Goal: Transaction & Acquisition: Purchase product/service

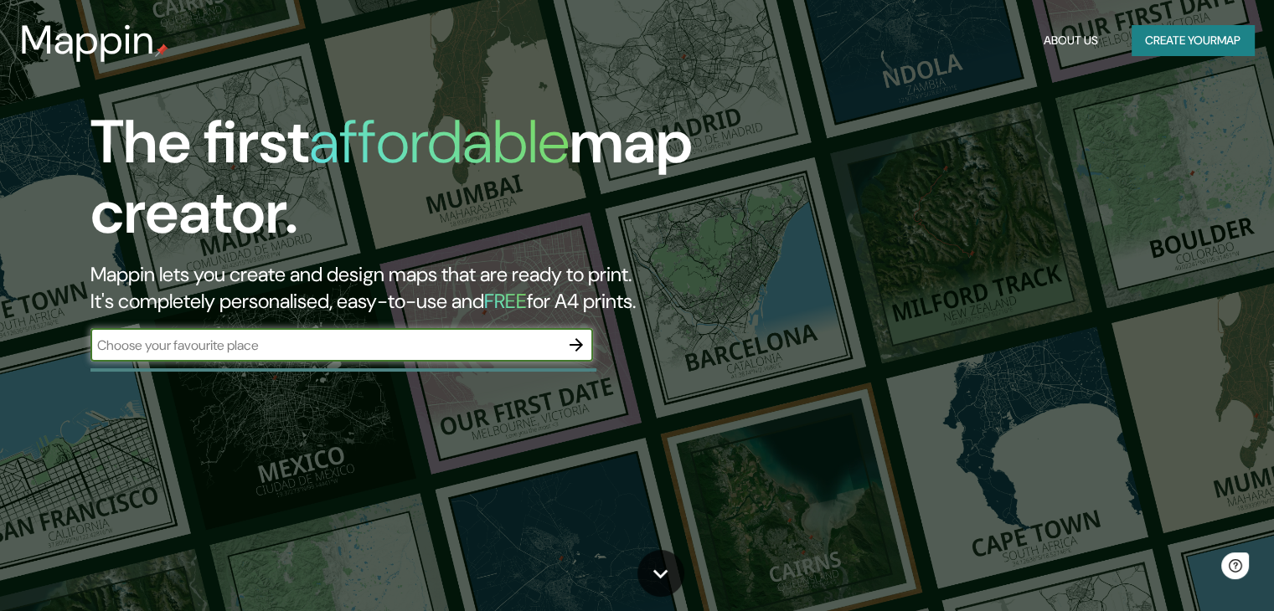
click at [365, 339] on input "text" at bounding box center [324, 345] width 469 height 19
type input "AHUAC CHUPACA"
click at [298, 343] on input "AHUAC CHUPACA" at bounding box center [324, 345] width 469 height 19
click at [572, 347] on icon "button" at bounding box center [576, 345] width 20 height 20
type input "huancayo"
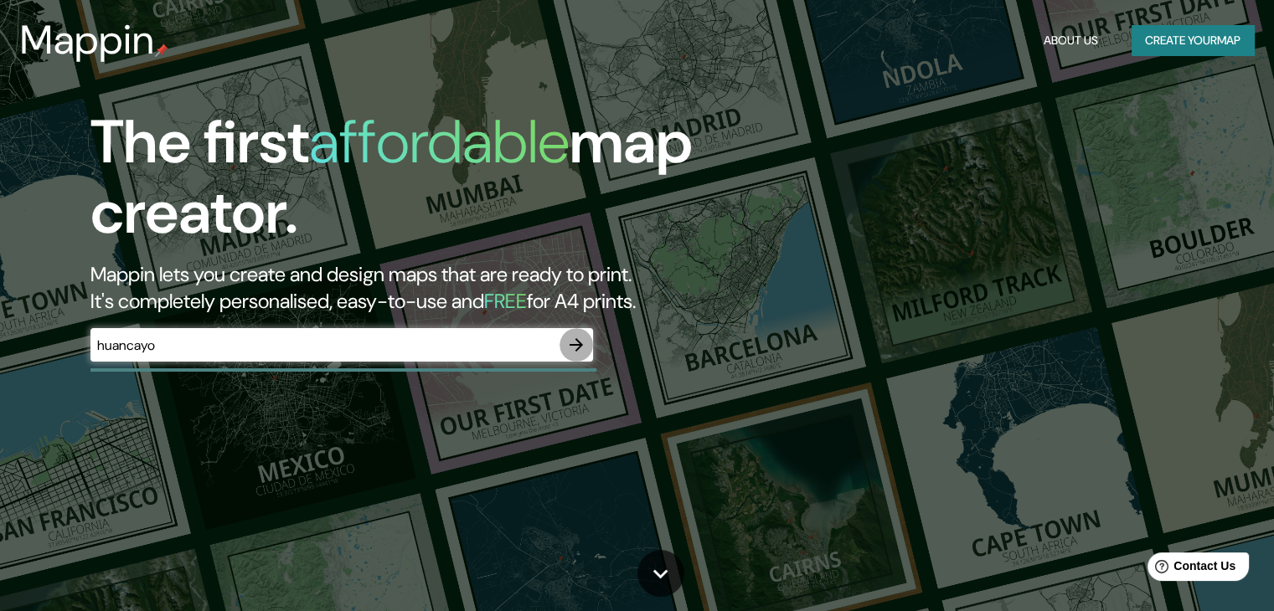
click at [571, 343] on icon "button" at bounding box center [576, 345] width 20 height 20
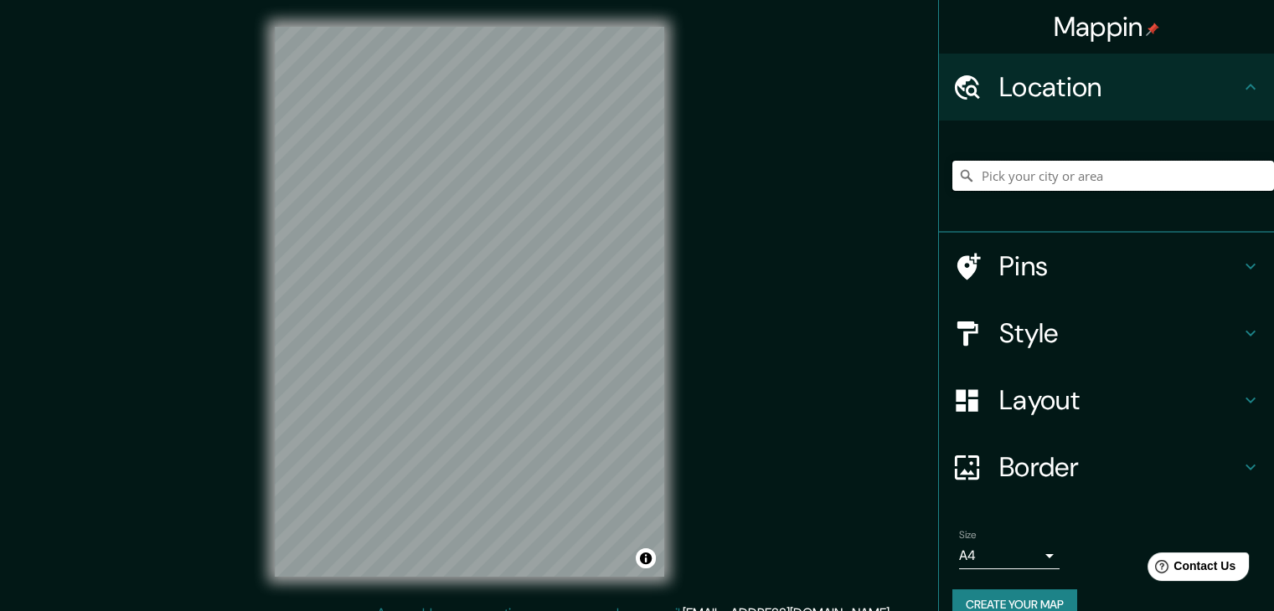
click at [964, 172] on input "Pick your city or area" at bounding box center [1113, 176] width 322 height 30
type input "Huancayo, [GEOGRAPHIC_DATA], [GEOGRAPHIC_DATA]"
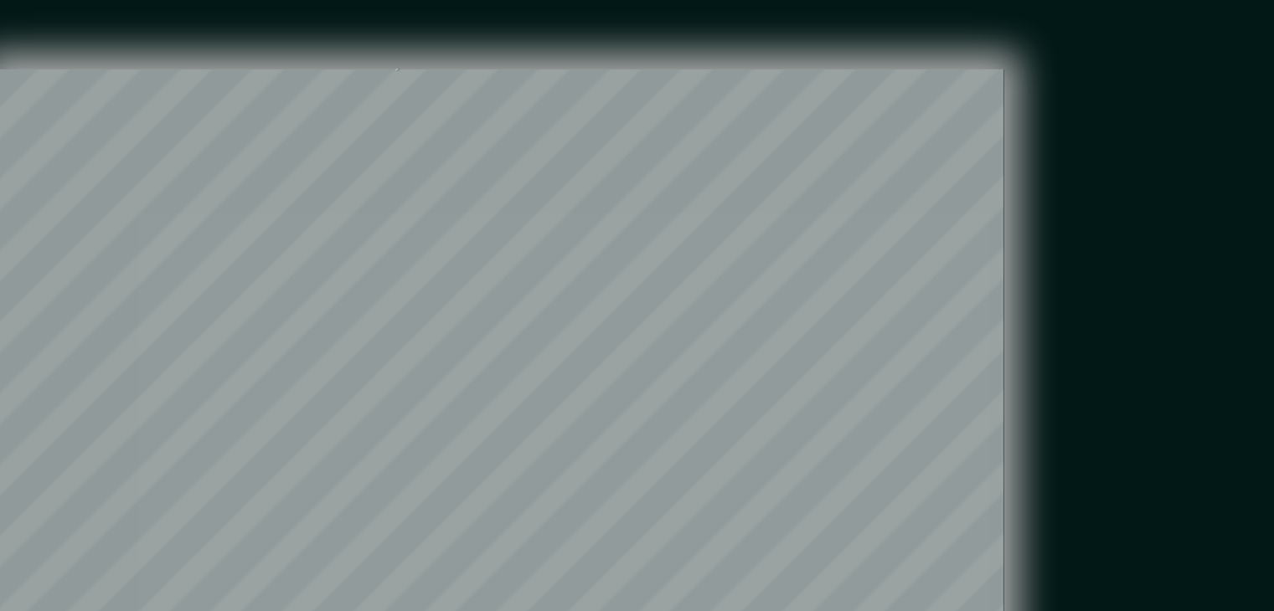
click at [700, 91] on div "Mappin Location Huancayo, Departamento de Junín, Perú Huancayo Departamento de …" at bounding box center [637, 315] width 1274 height 631
click at [700, 90] on div "Mappin Location Huancayo, Departamento de Junín, Perú Huancayo Departamento de …" at bounding box center [637, 315] width 1274 height 631
click at [701, 88] on div "Mappin Location Huancayo, Departamento de Junín, Perú Huancayo Departamento de …" at bounding box center [637, 315] width 1274 height 631
click at [703, 84] on div "Mappin Location Huancayo, Departamento de Junín, Perú Huancayo Departamento de …" at bounding box center [637, 315] width 1274 height 631
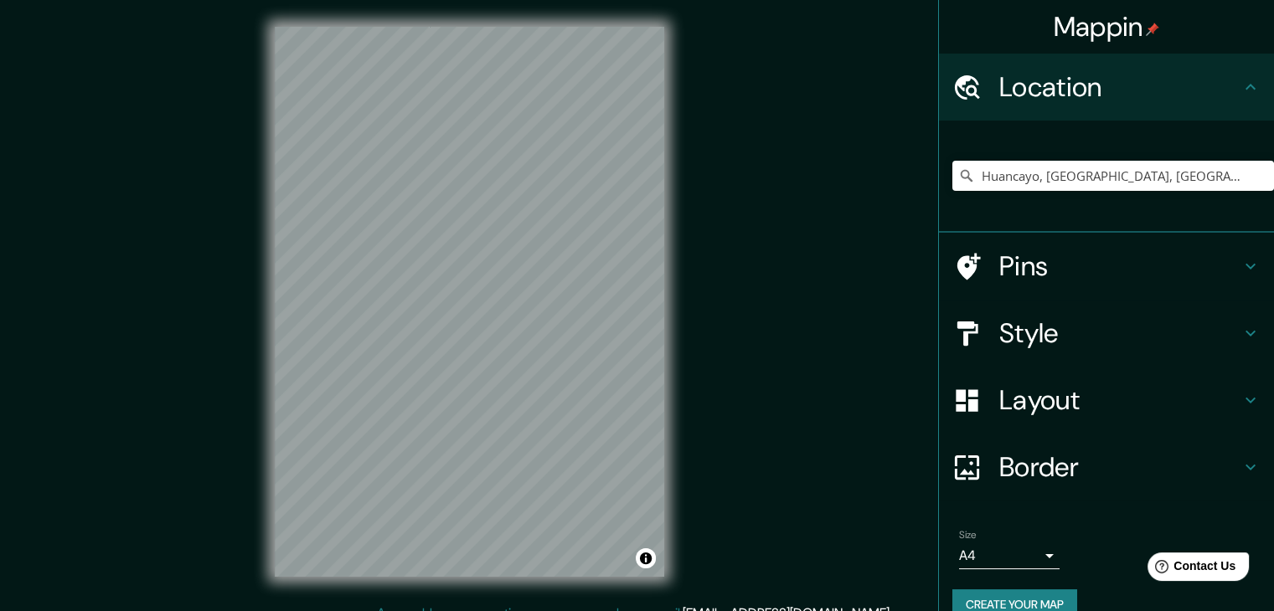
click at [965, 265] on icon at bounding box center [966, 266] width 29 height 29
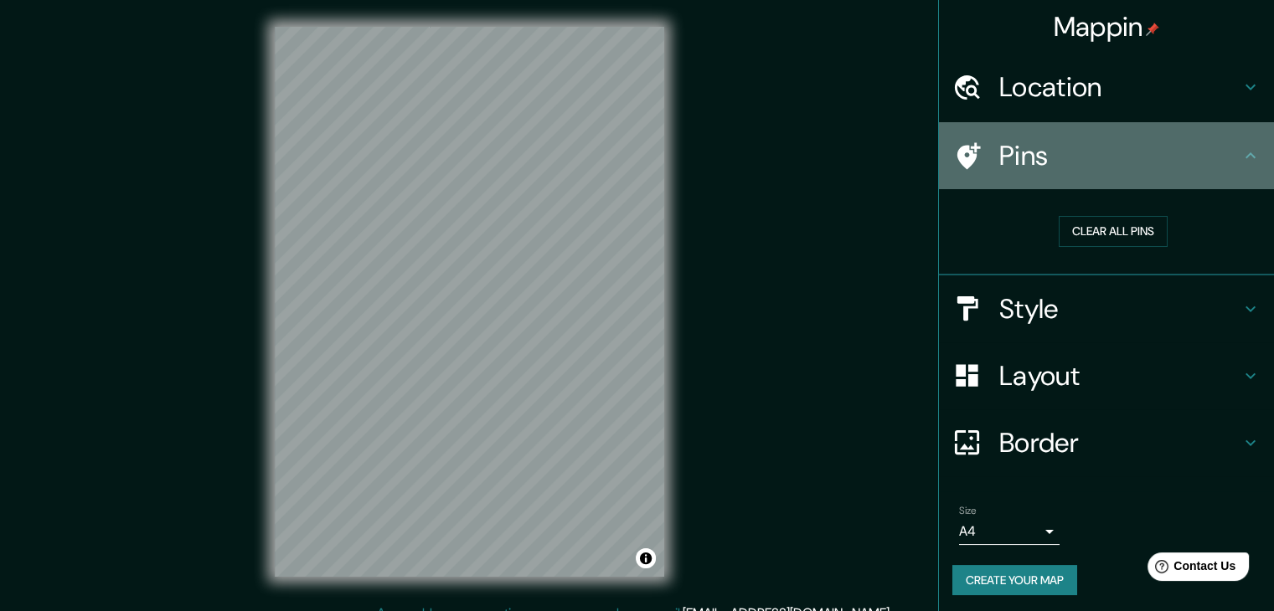
click at [999, 152] on h4 "Pins" at bounding box center [1119, 155] width 241 height 33
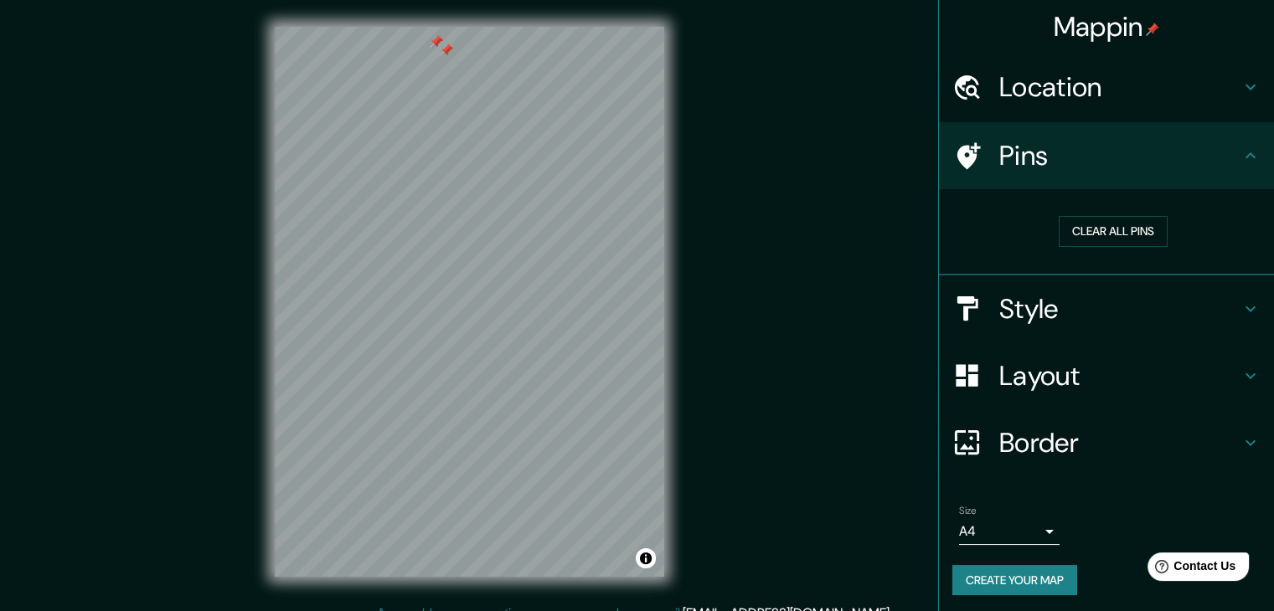
drag, startPoint x: 447, startPoint y: 31, endPoint x: 448, endPoint y: 52, distance: 21.0
click at [448, 52] on div at bounding box center [446, 50] width 13 height 13
click at [739, 348] on div "Mappin Location Huancayo, Departamento de Junín, Perú Huancayo Departamento de …" at bounding box center [637, 315] width 1274 height 631
click at [444, 563] on div at bounding box center [437, 565] width 13 height 13
click at [430, 557] on div at bounding box center [426, 556] width 13 height 13
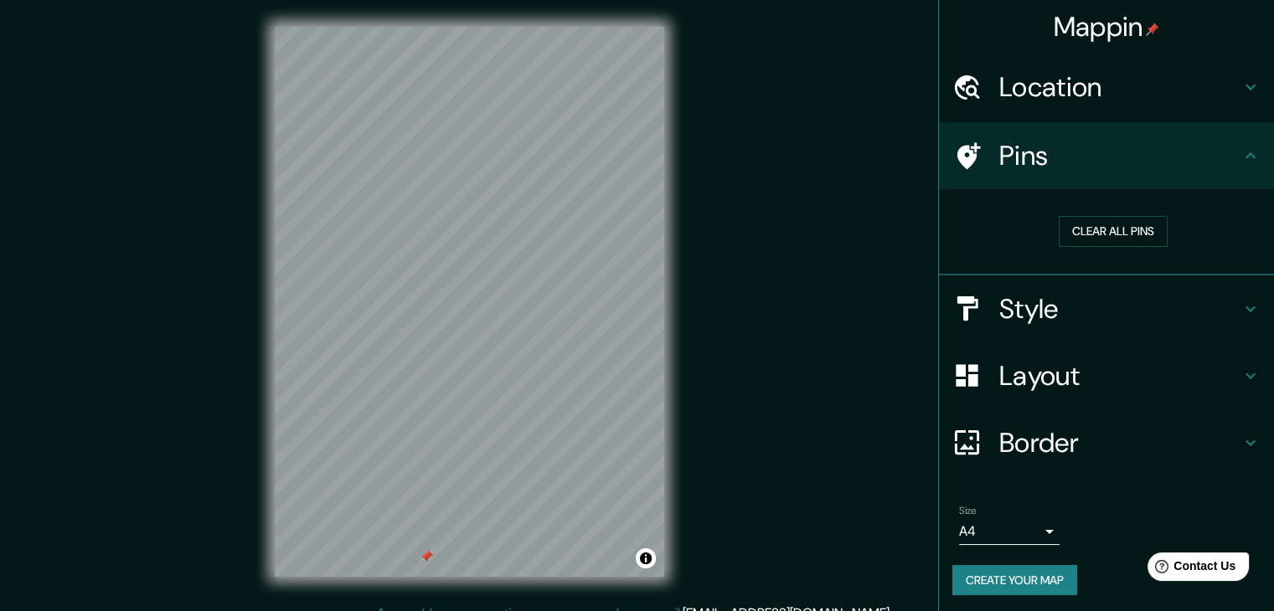
click at [427, 559] on div at bounding box center [426, 556] width 13 height 13
click at [954, 533] on body "Mappin Location Huancayo, Departamento de Junín, Perú Huancayo Departamento de …" at bounding box center [637, 305] width 1274 height 611
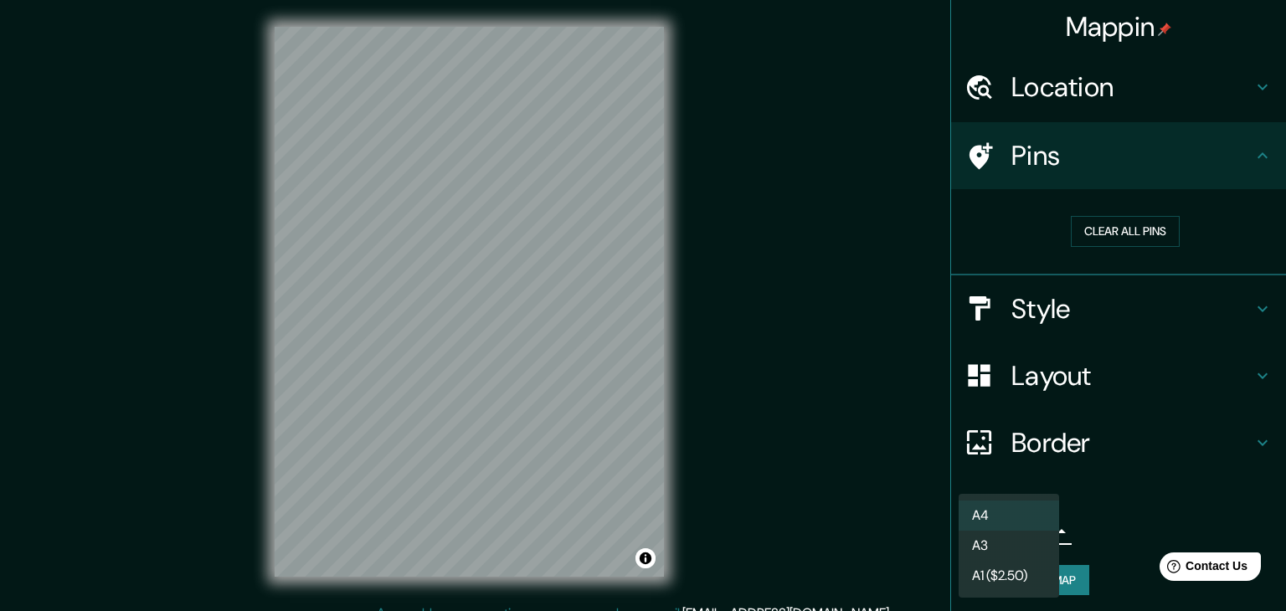
click at [982, 537] on li "A3" at bounding box center [1009, 546] width 100 height 30
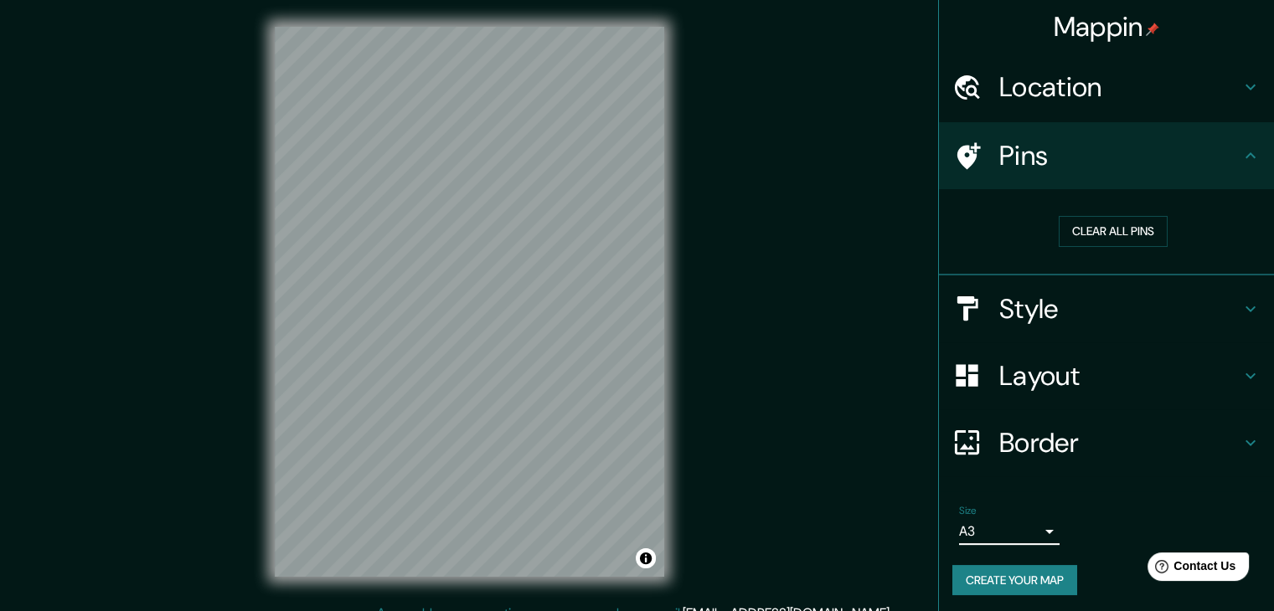
click at [982, 538] on body "Mappin Location Huancayo, Departamento de Junín, Perú Huancayo Departamento de …" at bounding box center [637, 305] width 1274 height 611
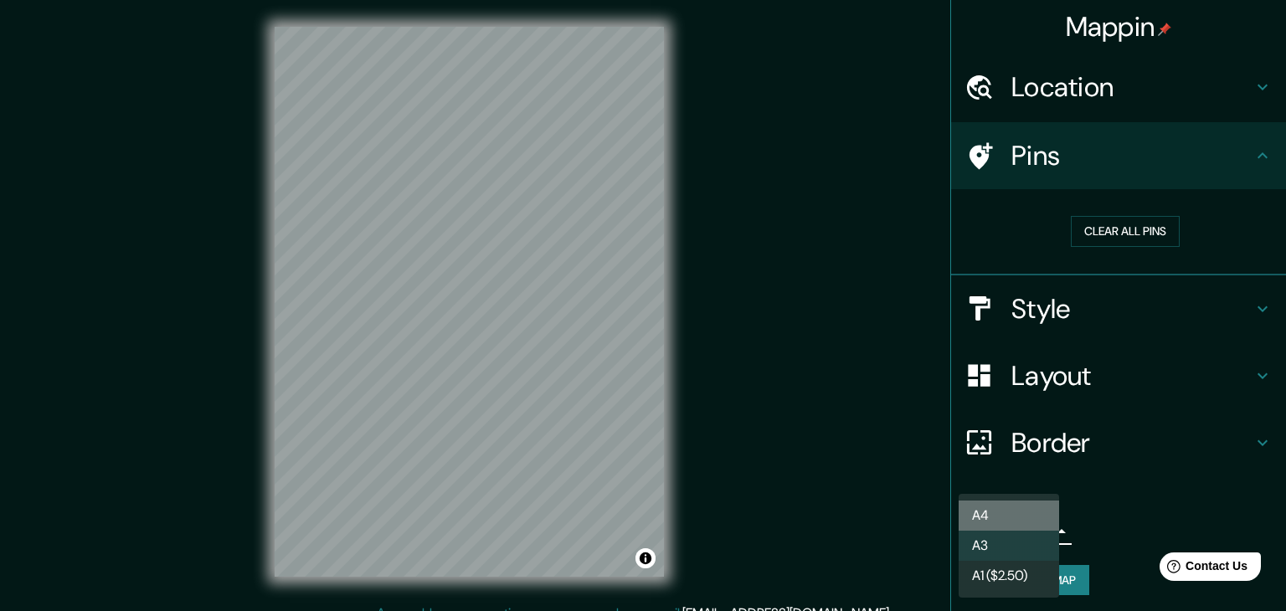
click at [979, 501] on li "A4" at bounding box center [1009, 516] width 100 height 30
type input "single"
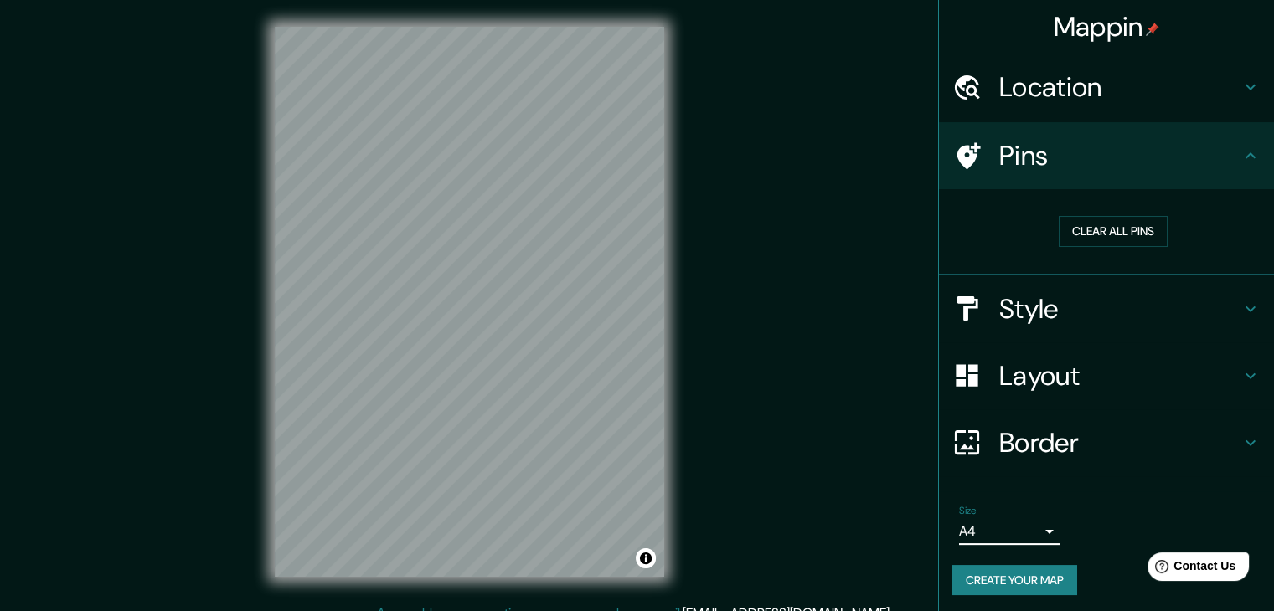
click at [1002, 327] on div "Style" at bounding box center [1106, 309] width 335 height 67
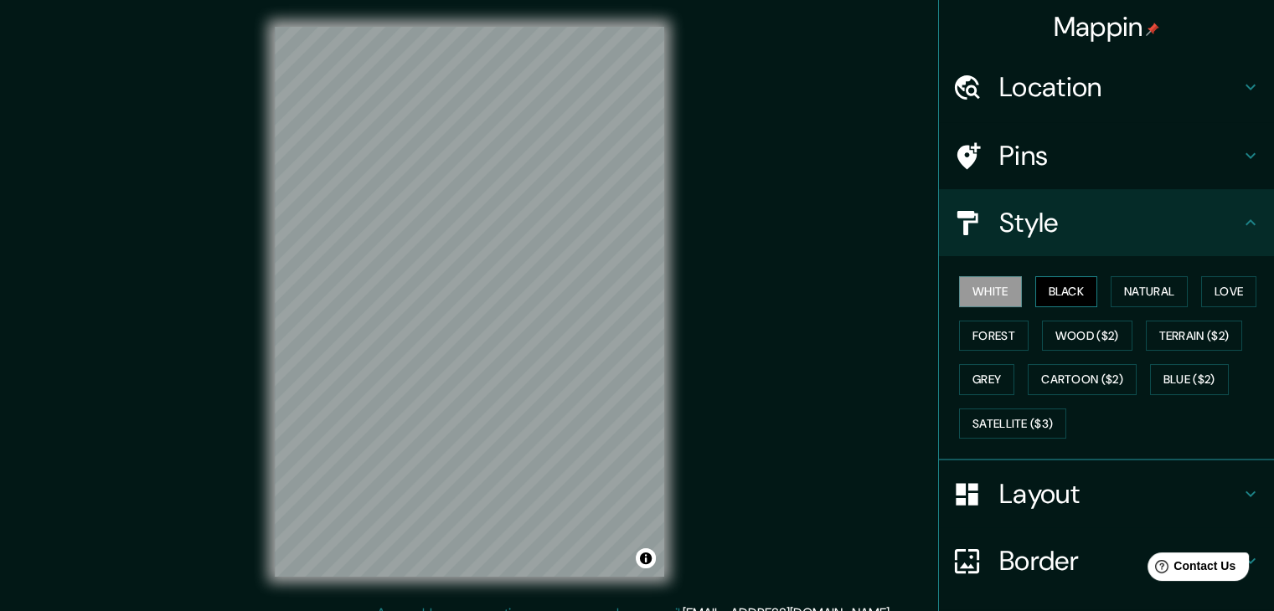
click at [1074, 293] on button "Black" at bounding box center [1066, 291] width 63 height 31
click at [1064, 256] on div "White Black Natural Love Forest Wood ($2) Terrain ($2) Grey Cartoon ($2) Blue (…" at bounding box center [1106, 358] width 335 height 204
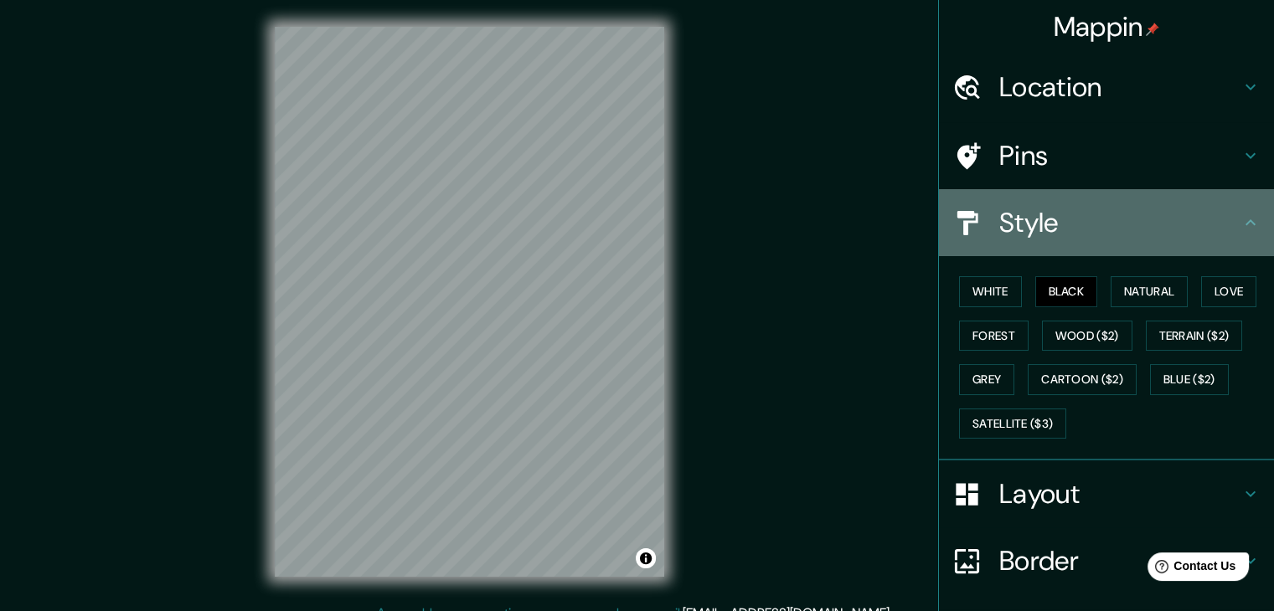
click at [1042, 239] on h4 "Style" at bounding box center [1119, 222] width 241 height 33
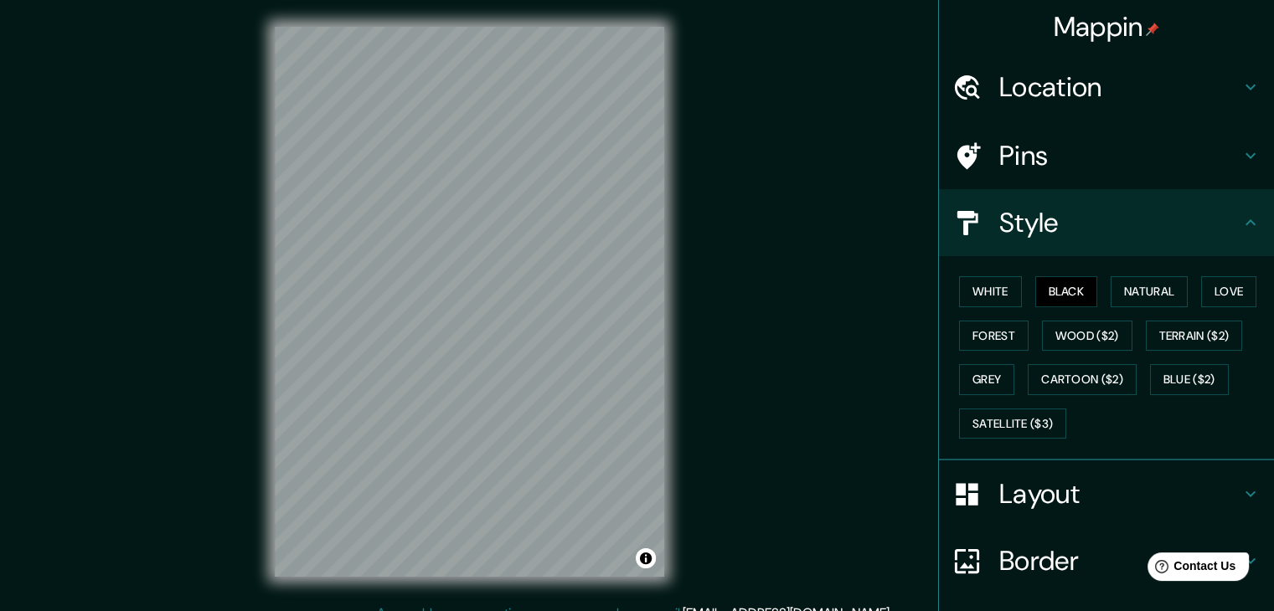
click at [1042, 239] on h4 "Style" at bounding box center [1119, 222] width 241 height 33
click at [595, 21] on div "© Mapbox © OpenStreetMap Improve this map" at bounding box center [469, 302] width 443 height 604
click at [1120, 292] on button "Natural" at bounding box center [1148, 291] width 77 height 31
click at [1063, 296] on button "Black" at bounding box center [1066, 291] width 63 height 31
